Goal: Find specific fact: Find specific fact

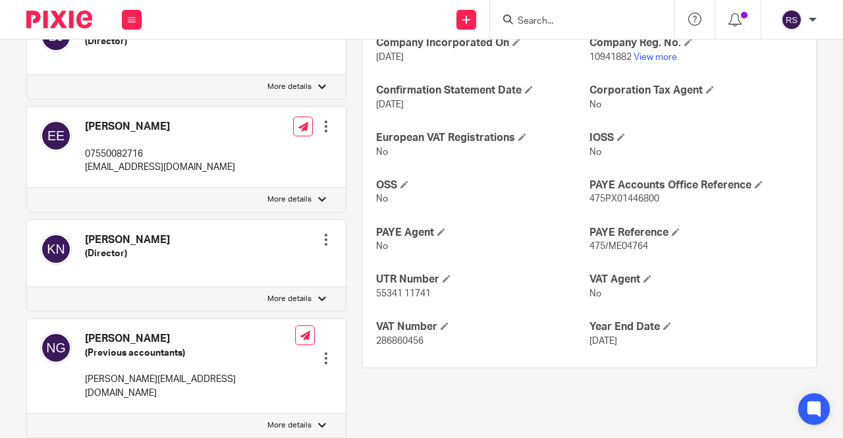
scroll to position [527, 0]
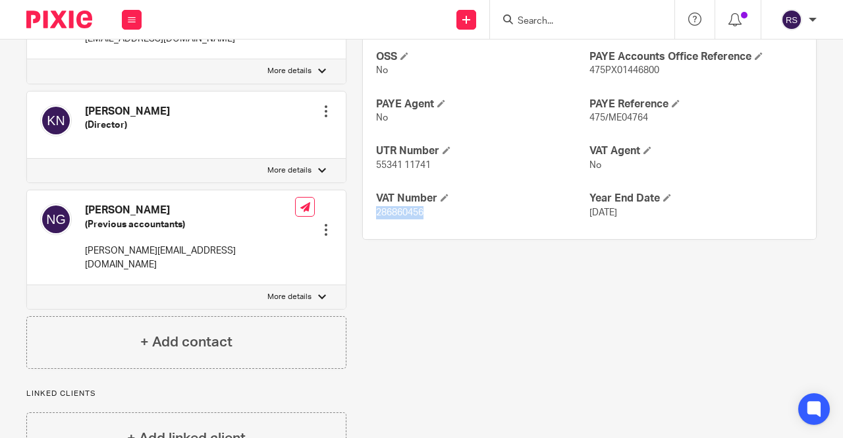
drag, startPoint x: 421, startPoint y: 212, endPoint x: 373, endPoint y: 213, distance: 48.1
click at [376, 213] on p "286860456" at bounding box center [482, 212] width 213 height 13
copy span "286860456"
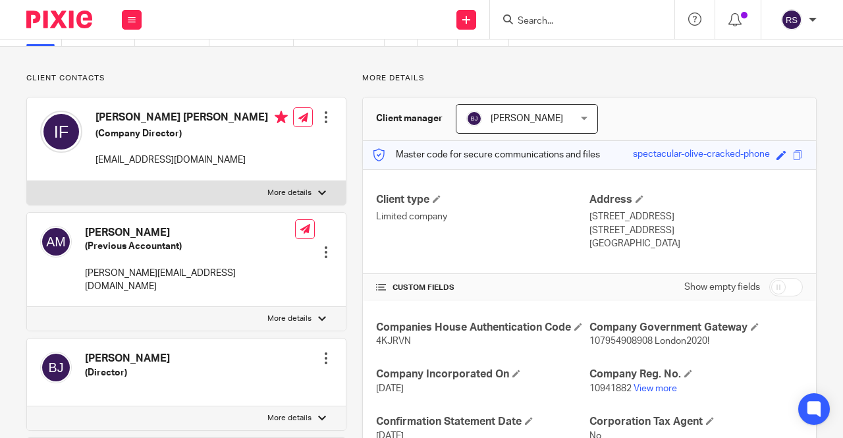
scroll to position [0, 0]
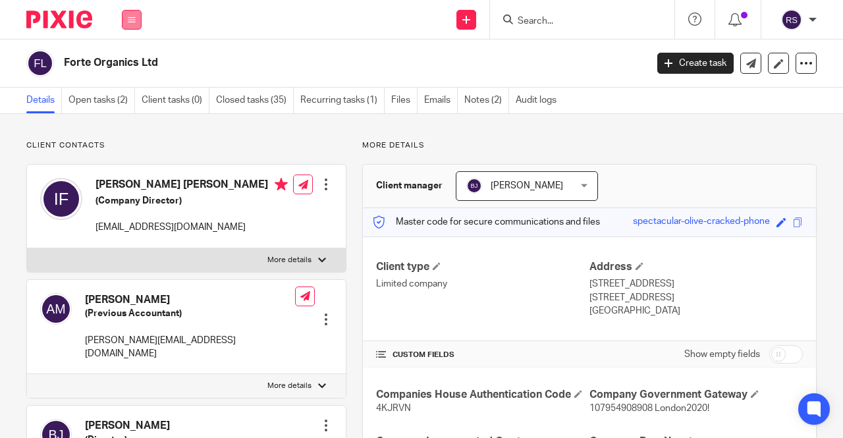
click at [125, 21] on button at bounding box center [132, 20] width 20 height 20
click at [131, 97] on link "Clients" at bounding box center [129, 99] width 30 height 9
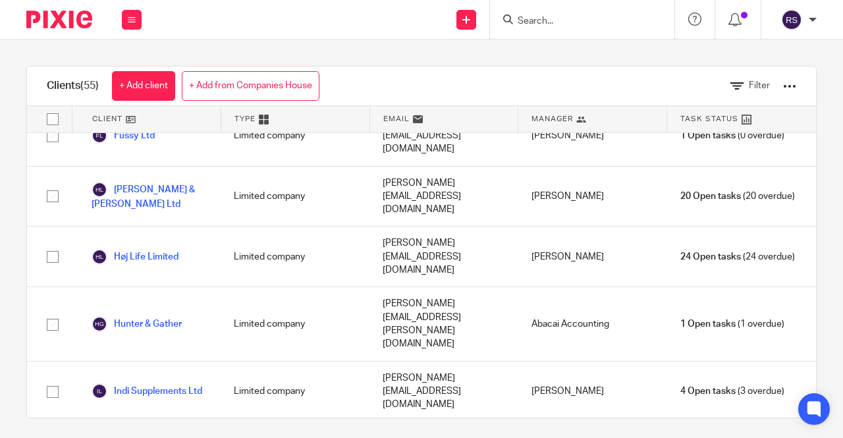
scroll to position [922, 0]
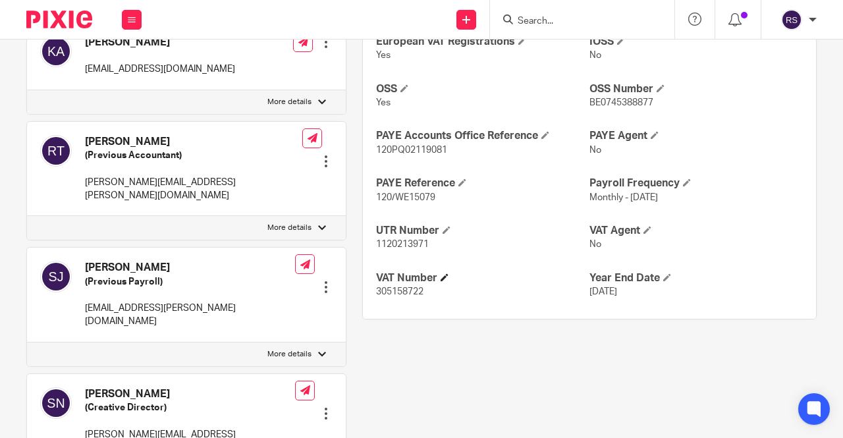
scroll to position [527, 0]
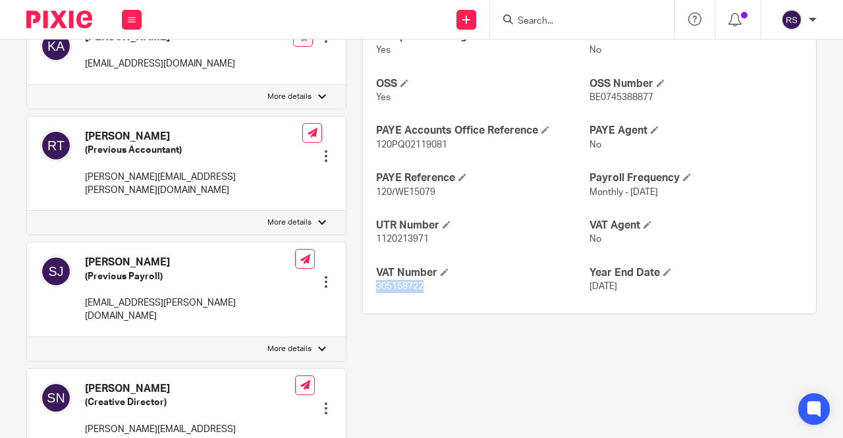
drag, startPoint x: 423, startPoint y: 285, endPoint x: 360, endPoint y: 285, distance: 63.2
click at [363, 285] on div "Companies House Authentication Code 4VL6D2 Company Government Gateway GG ID: 54…" at bounding box center [589, 77] width 453 height 472
copy span "305158722"
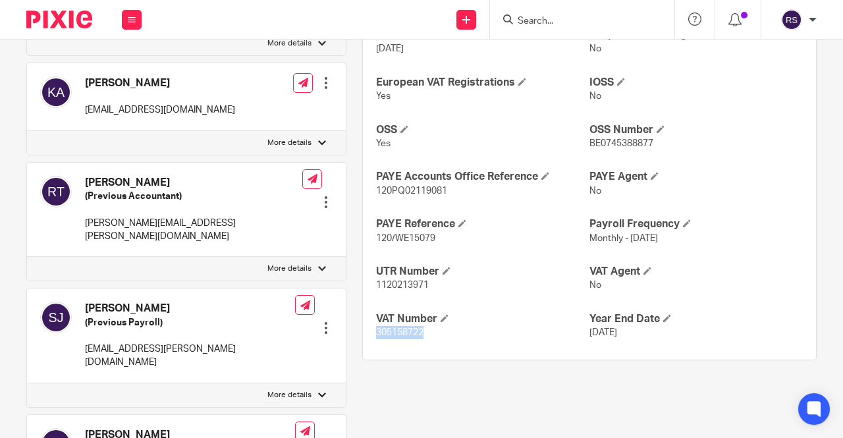
scroll to position [461, 0]
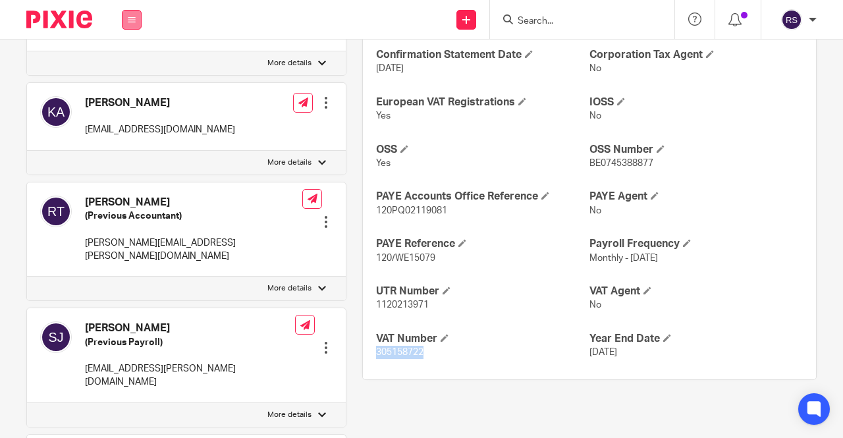
click at [138, 22] on button at bounding box center [132, 20] width 20 height 20
click at [131, 93] on li "Clients" at bounding box center [131, 100] width 35 height 19
click at [132, 99] on link "Clients" at bounding box center [129, 99] width 30 height 9
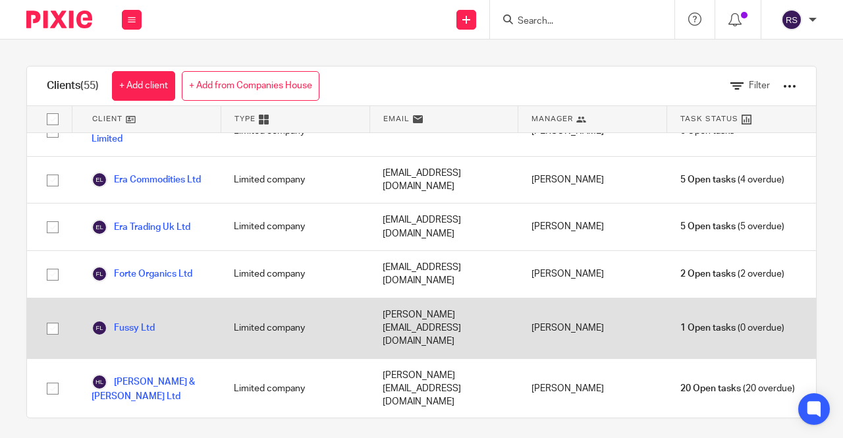
scroll to position [922, 0]
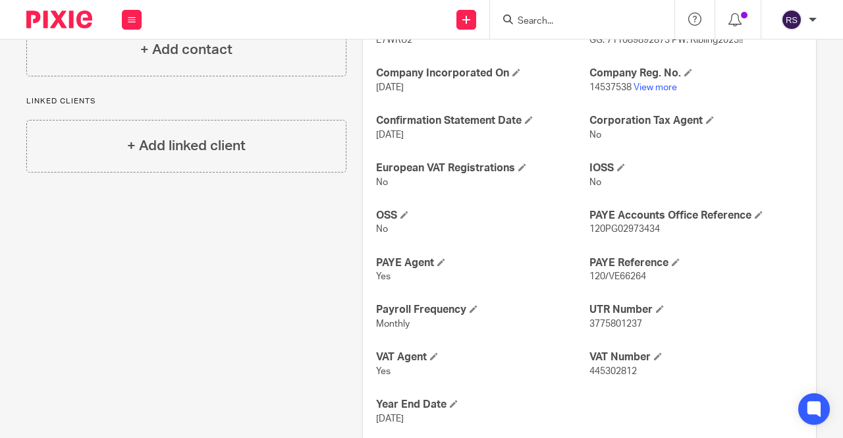
scroll to position [400, 0]
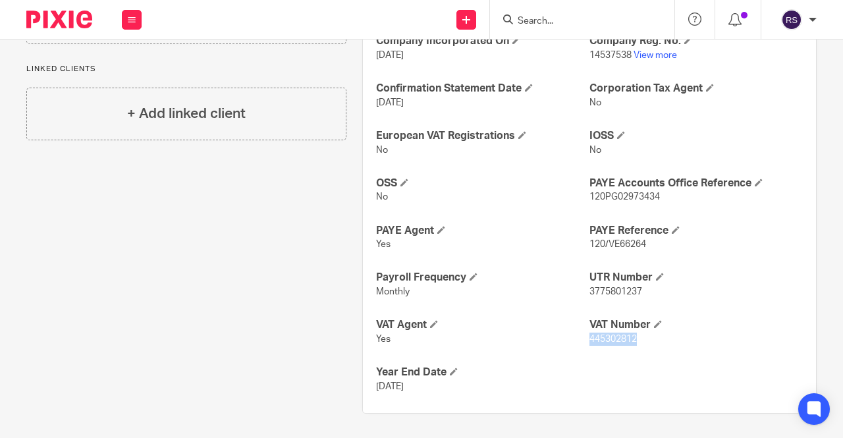
drag, startPoint x: 634, startPoint y: 335, endPoint x: 583, endPoint y: 336, distance: 50.7
click at [589, 336] on p "445302812" at bounding box center [695, 339] width 213 height 13
copy span "445302812"
click at [135, 22] on icon at bounding box center [132, 20] width 8 height 8
click at [140, 101] on link "Clients" at bounding box center [129, 99] width 30 height 9
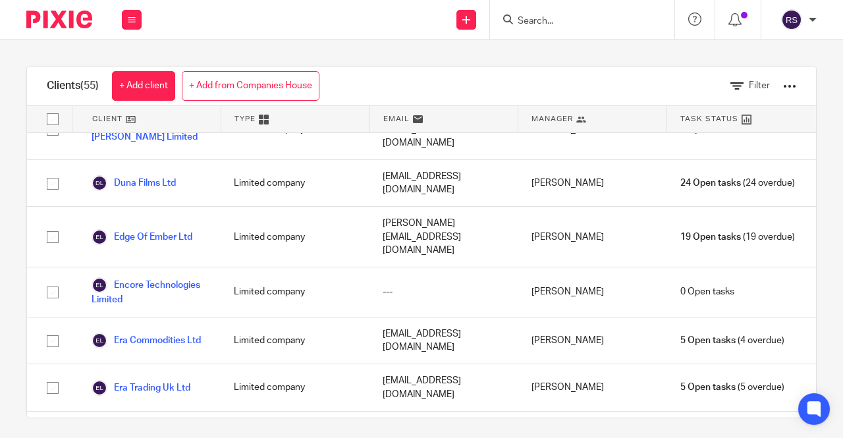
scroll to position [593, 0]
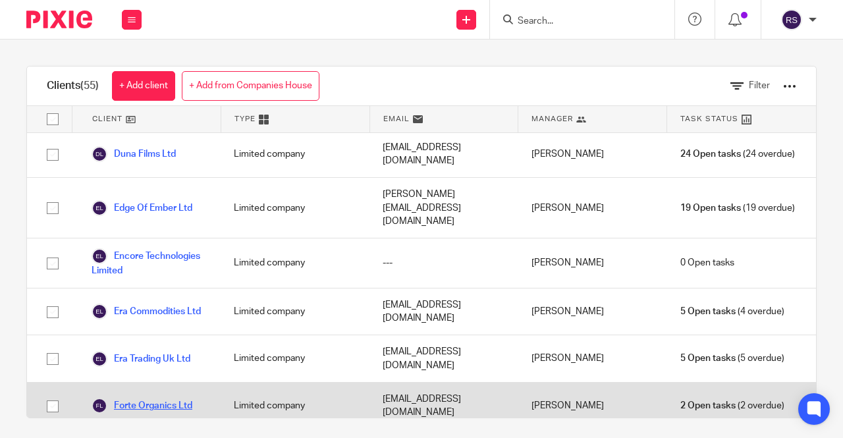
click at [163, 398] on link "Forte Organics Ltd" at bounding box center [142, 406] width 101 height 16
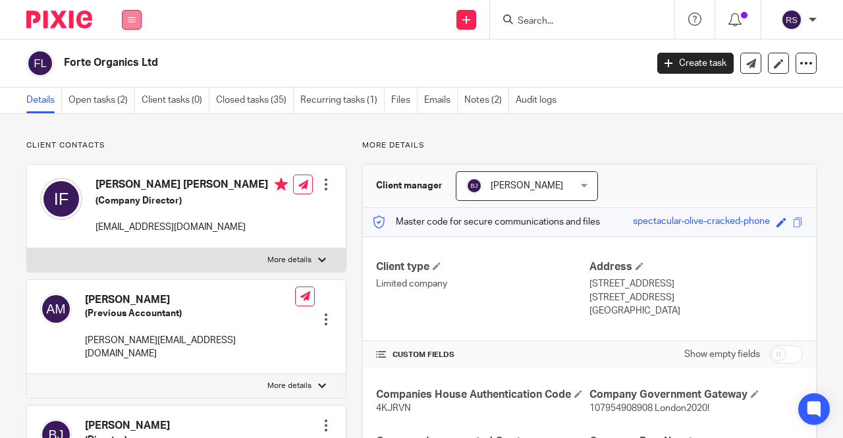
click at [125, 15] on button at bounding box center [132, 20] width 20 height 20
click at [134, 99] on link "Clients" at bounding box center [129, 99] width 30 height 9
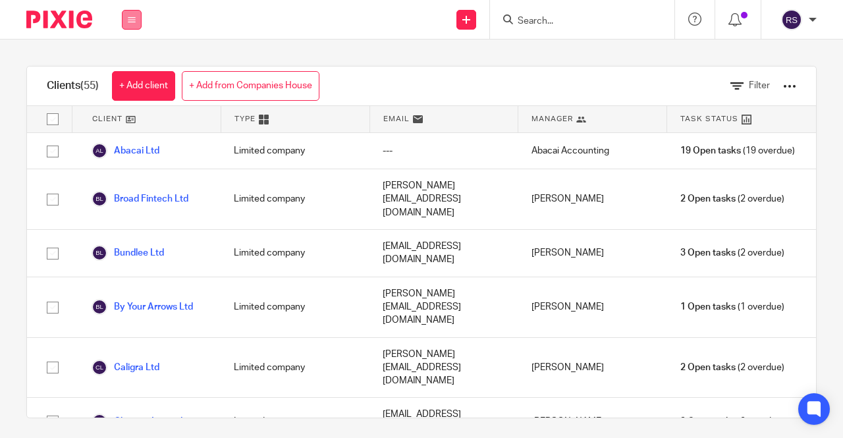
click at [132, 22] on icon at bounding box center [132, 20] width 8 height 8
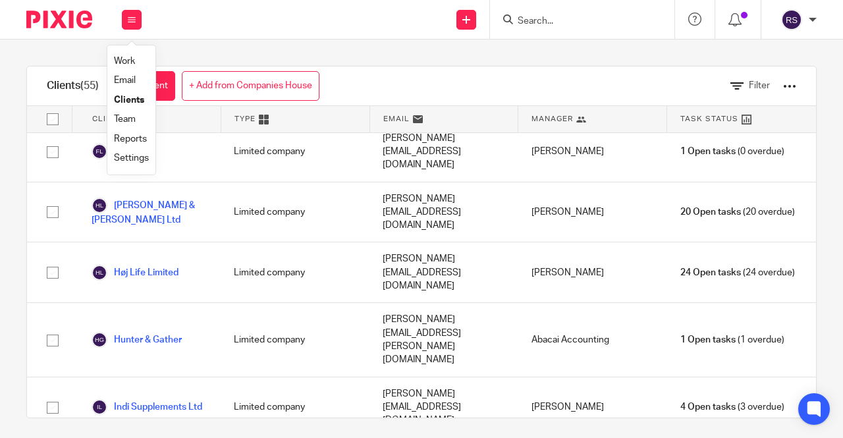
scroll to position [922, 0]
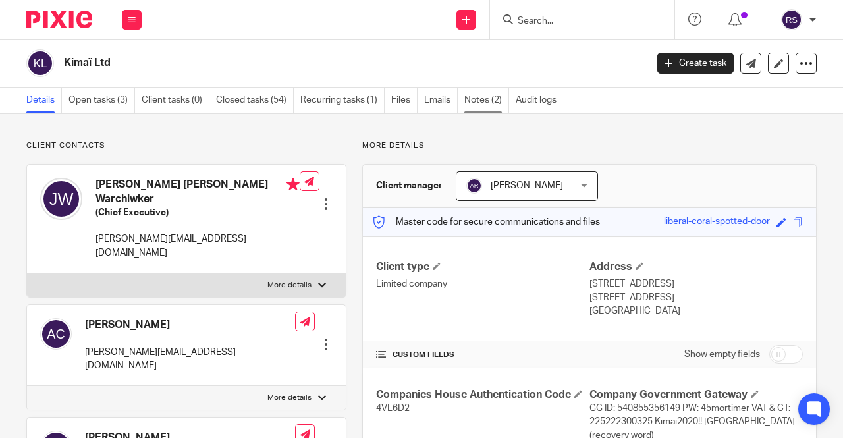
click at [479, 98] on link "Notes (2)" at bounding box center [486, 101] width 45 height 26
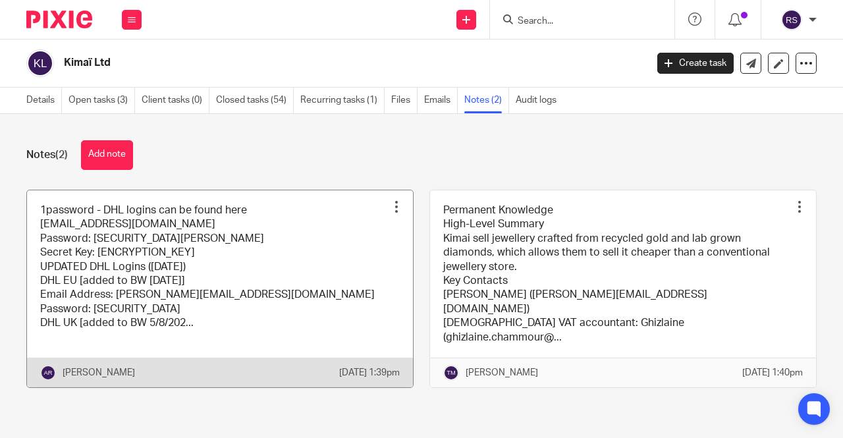
click at [300, 217] on link at bounding box center [220, 288] width 386 height 197
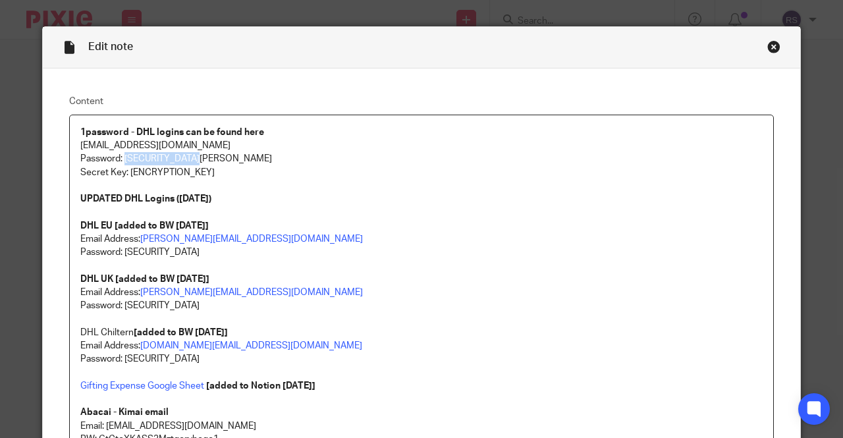
drag, startPoint x: 214, startPoint y: 156, endPoint x: 121, endPoint y: 162, distance: 93.0
click at [121, 162] on p "Password: [SECURITY_DATA][PERSON_NAME]" at bounding box center [421, 158] width 682 height 13
copy p "Ab@ca![PERSON_NAME]!AK22"
